Goal: Task Accomplishment & Management: Manage account settings

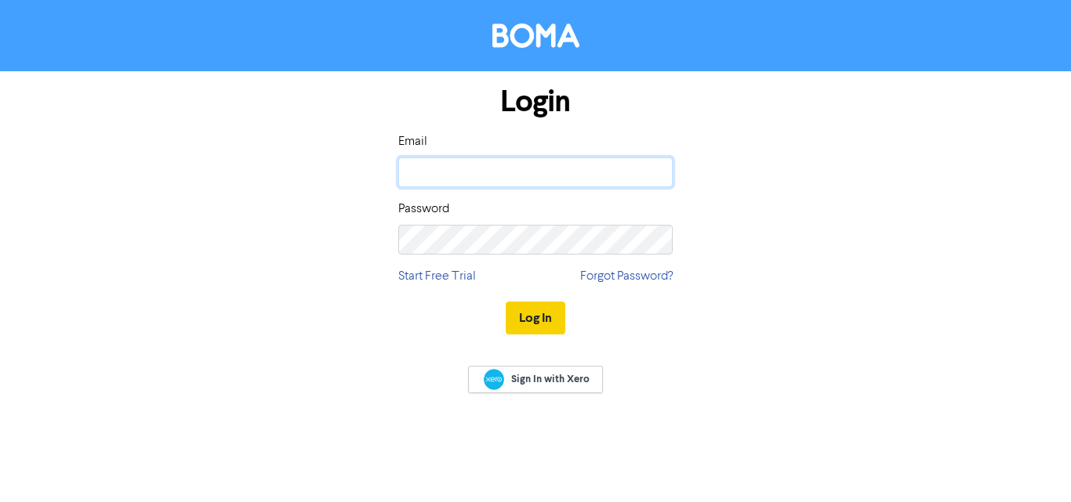
type input "[DOMAIN_NAME][EMAIL_ADDRESS][DOMAIN_NAME]"
click at [542, 313] on button "Log In" at bounding box center [536, 318] width 60 height 33
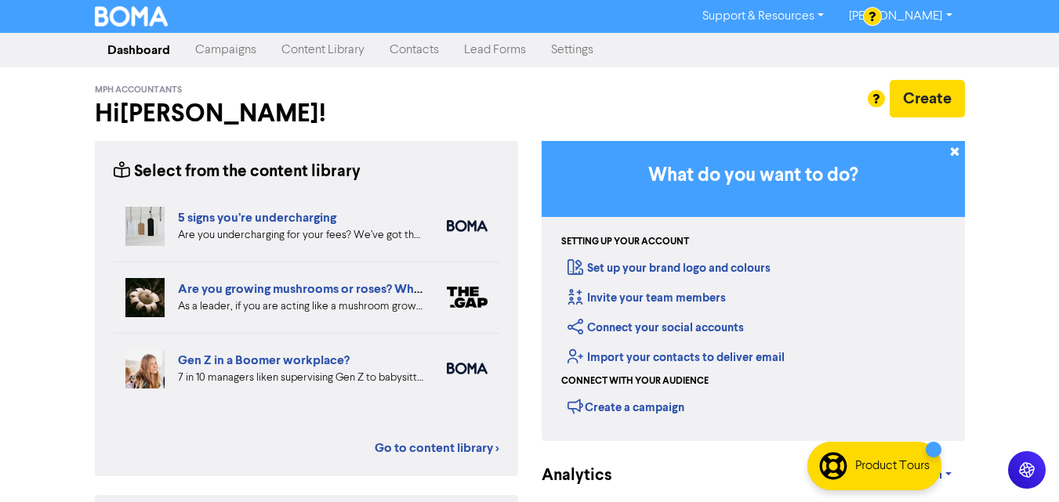
click at [404, 56] on link "Contacts" at bounding box center [414, 49] width 74 height 31
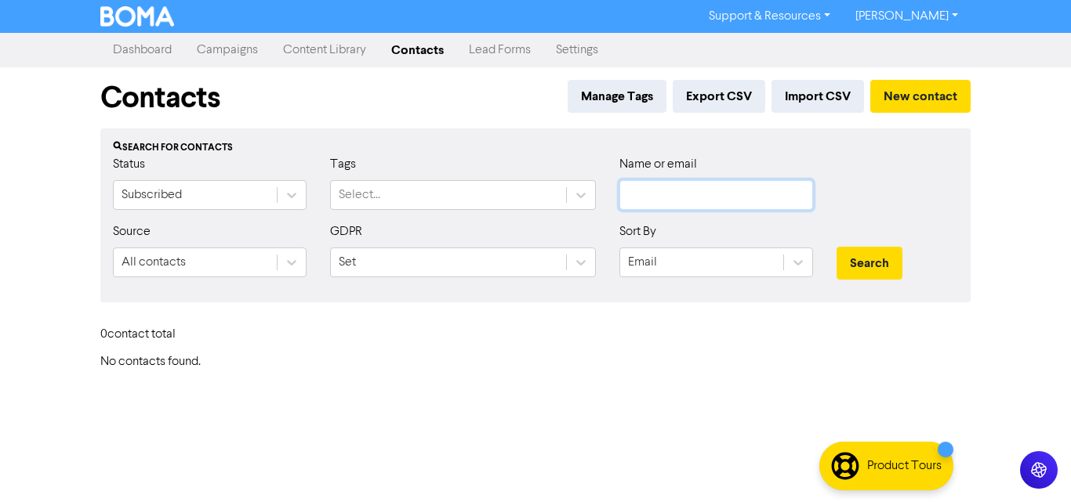
click at [724, 186] on input "text" at bounding box center [716, 195] width 194 height 30
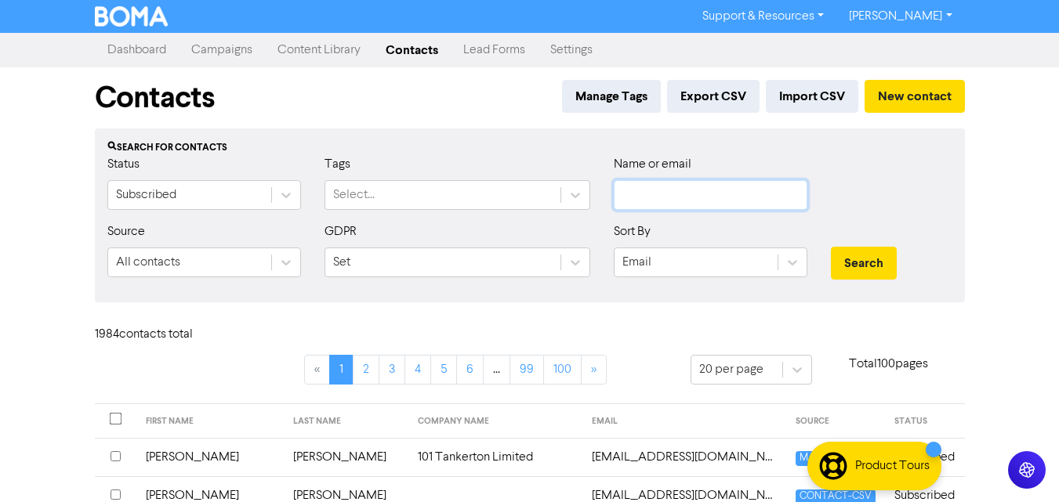
paste input "07874 298540"
type input "07874 298540"
drag, startPoint x: 630, startPoint y: 205, endPoint x: 294, endPoint y: 238, distance: 337.8
click at [332, 231] on form "Status Subscribed Tags Select... Name or email 07874 298540 Source All contacts…" at bounding box center [529, 222] width 845 height 135
paste input "[EMAIL_ADDRESS][DOMAIN_NAME]"
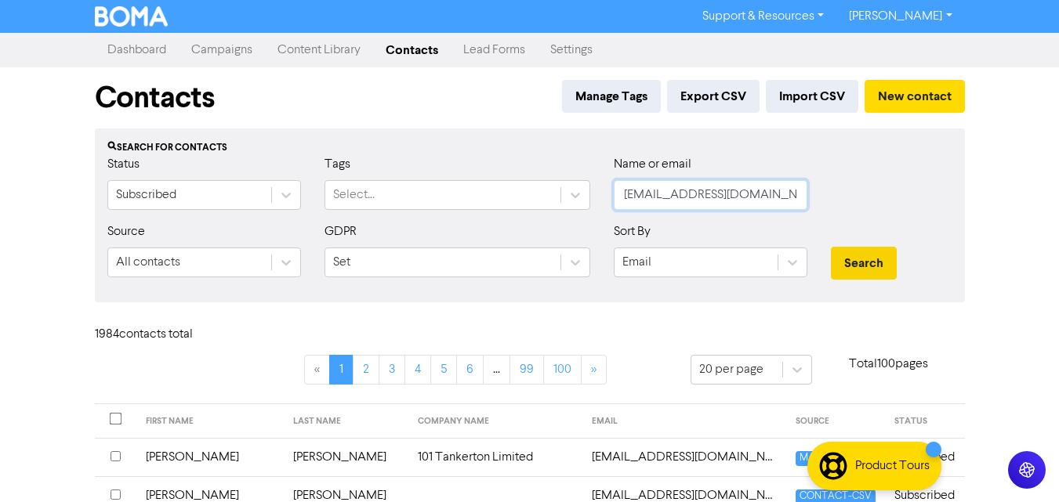
type input "[EMAIL_ADDRESS][DOMAIN_NAME]"
click at [841, 262] on button "Search" at bounding box center [864, 263] width 66 height 33
